Goal: Obtain resource: Download file/media

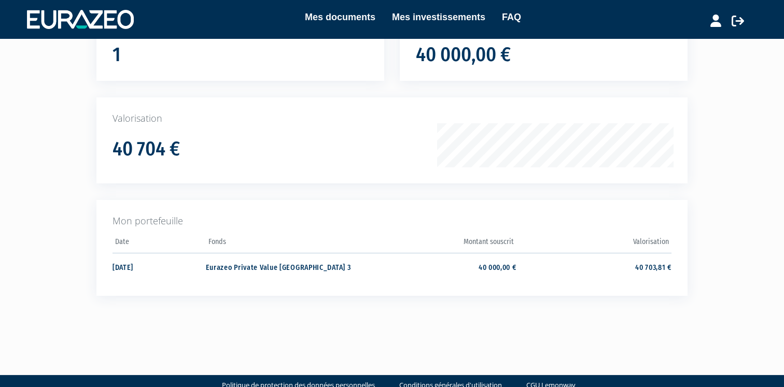
scroll to position [106, 0]
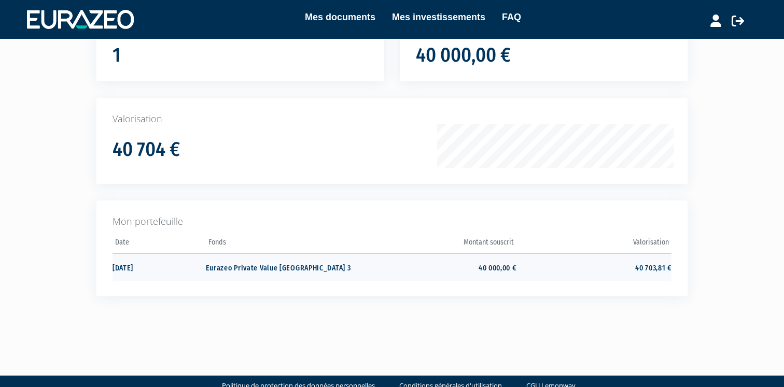
click at [301, 272] on td "Eurazeo Private Value [GEOGRAPHIC_DATA] 3" at bounding box center [283, 267] width 155 height 27
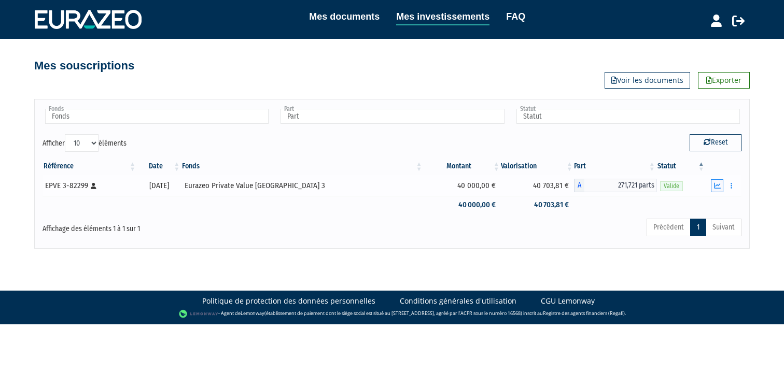
click at [719, 189] on button "button" at bounding box center [717, 185] width 12 height 13
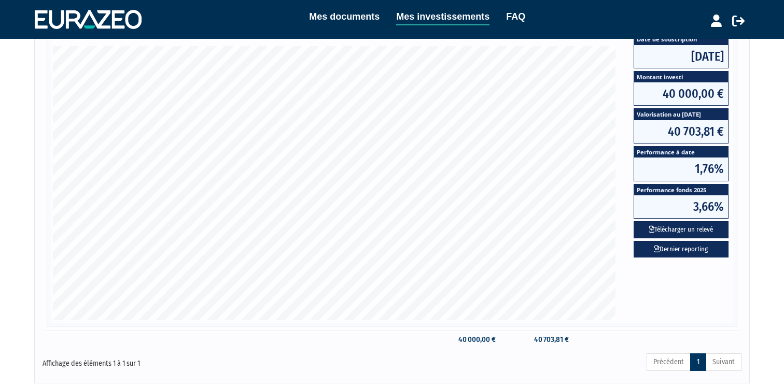
scroll to position [164, 0]
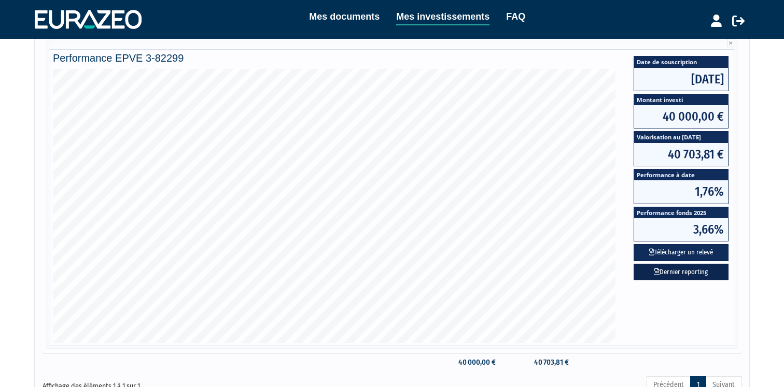
click at [677, 269] on link "Dernier reporting" at bounding box center [681, 272] width 95 height 17
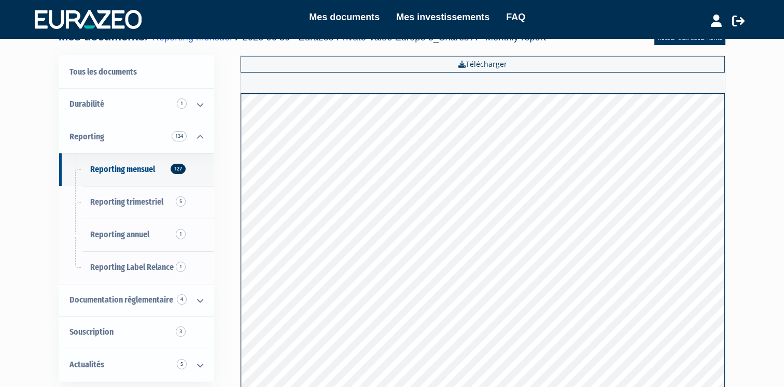
scroll to position [18, 0]
